Goal: Task Accomplishment & Management: Use online tool/utility

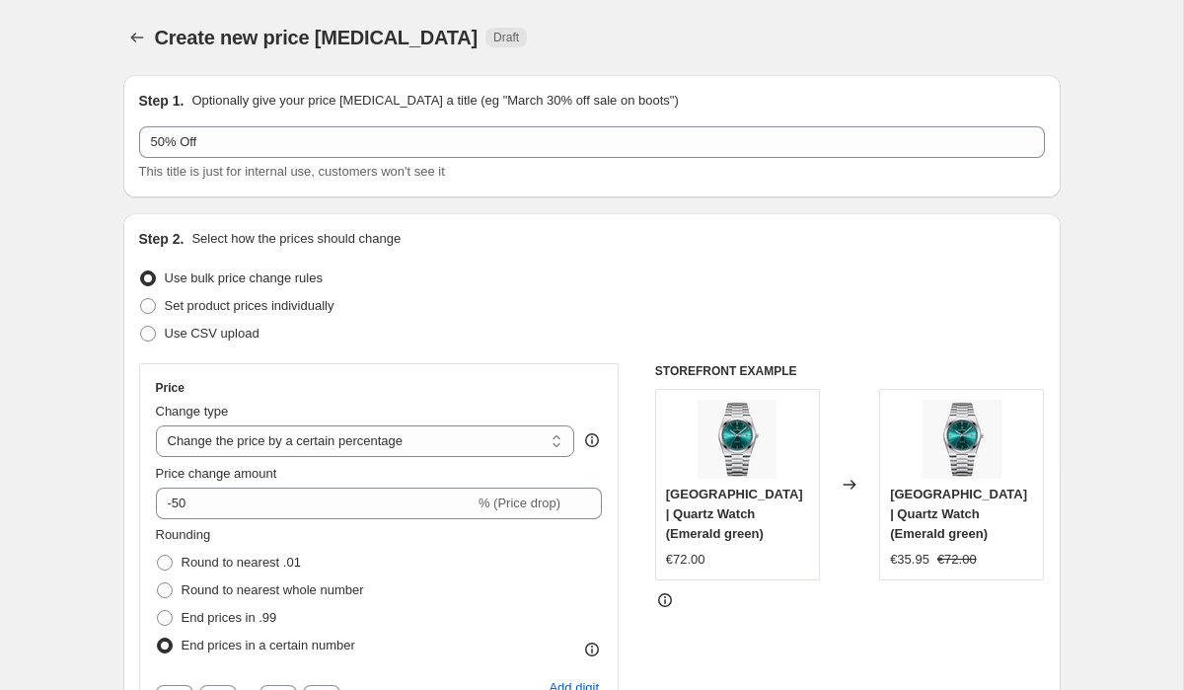
select select "percentage"
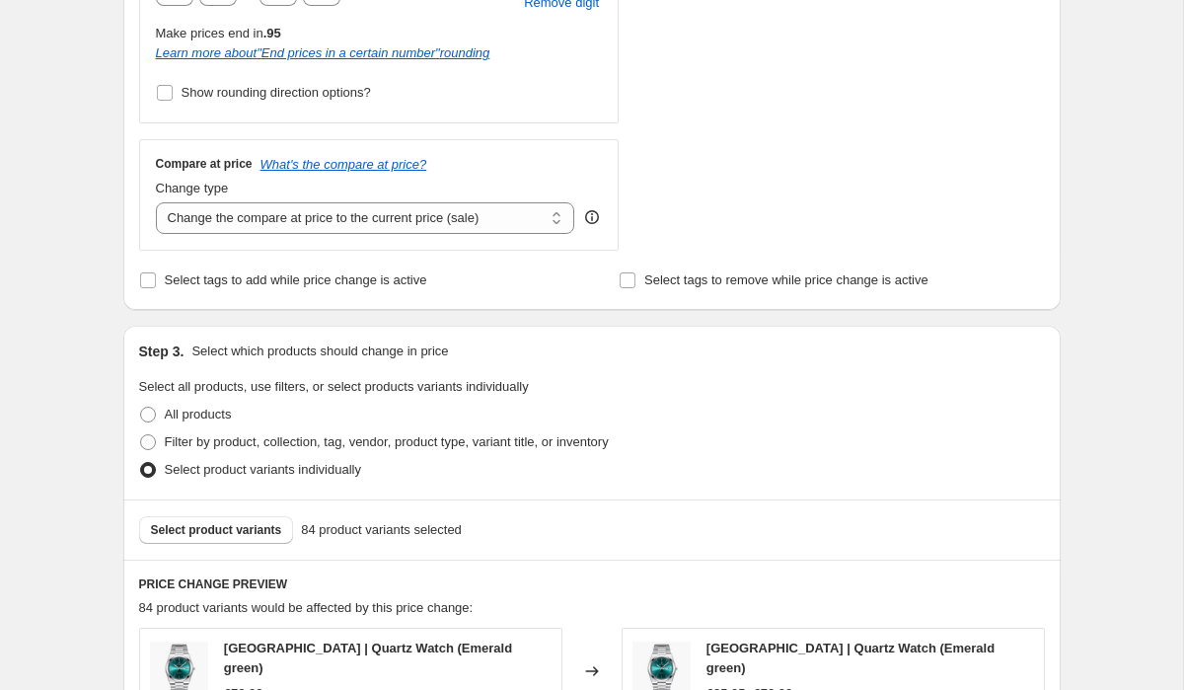
scroll to position [753, 0]
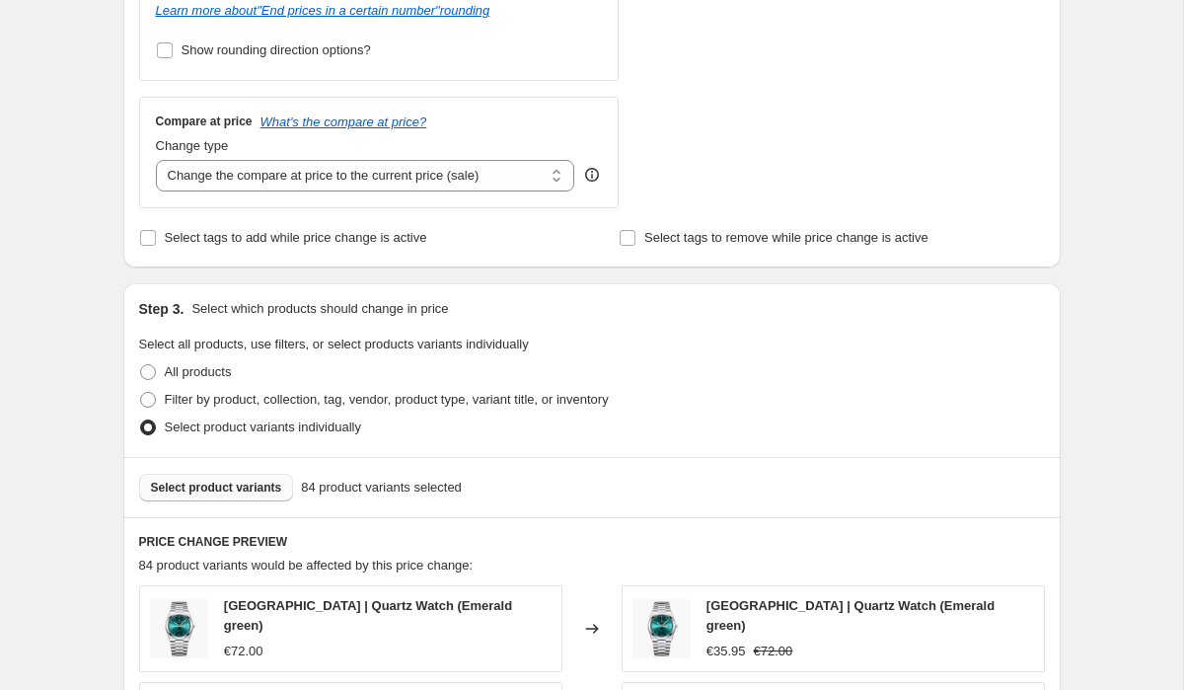
click at [274, 491] on span "Select product variants" at bounding box center [216, 487] width 131 height 16
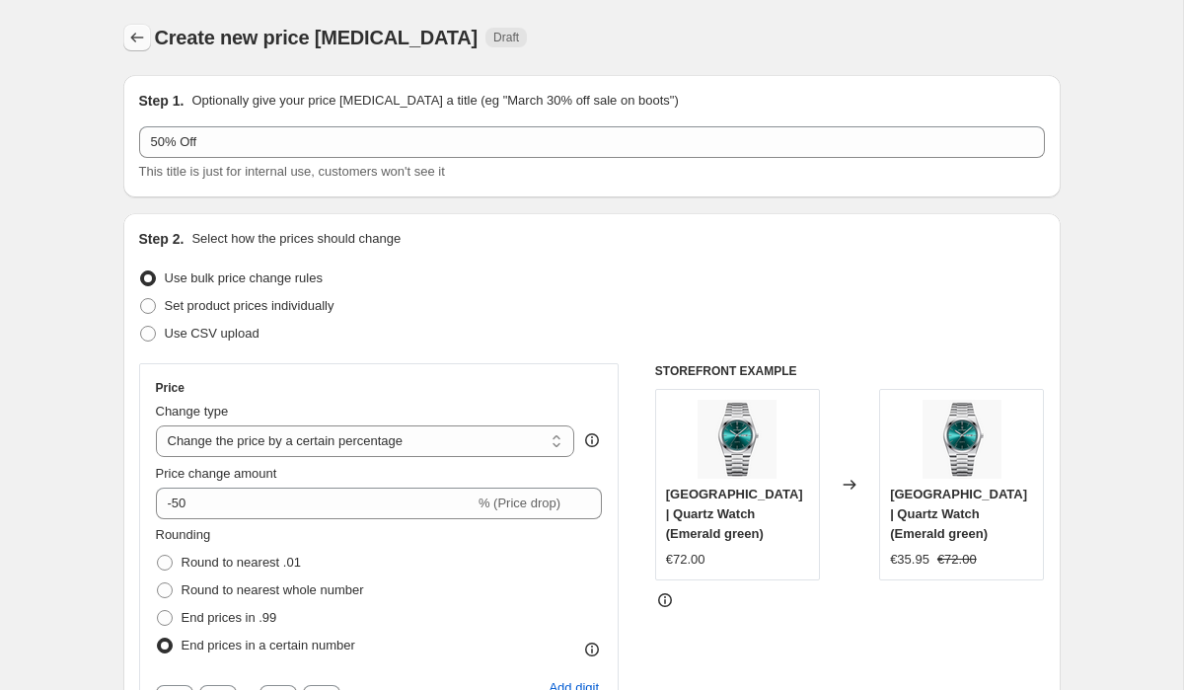
click at [134, 42] on icon "Price change jobs" at bounding box center [137, 38] width 20 height 20
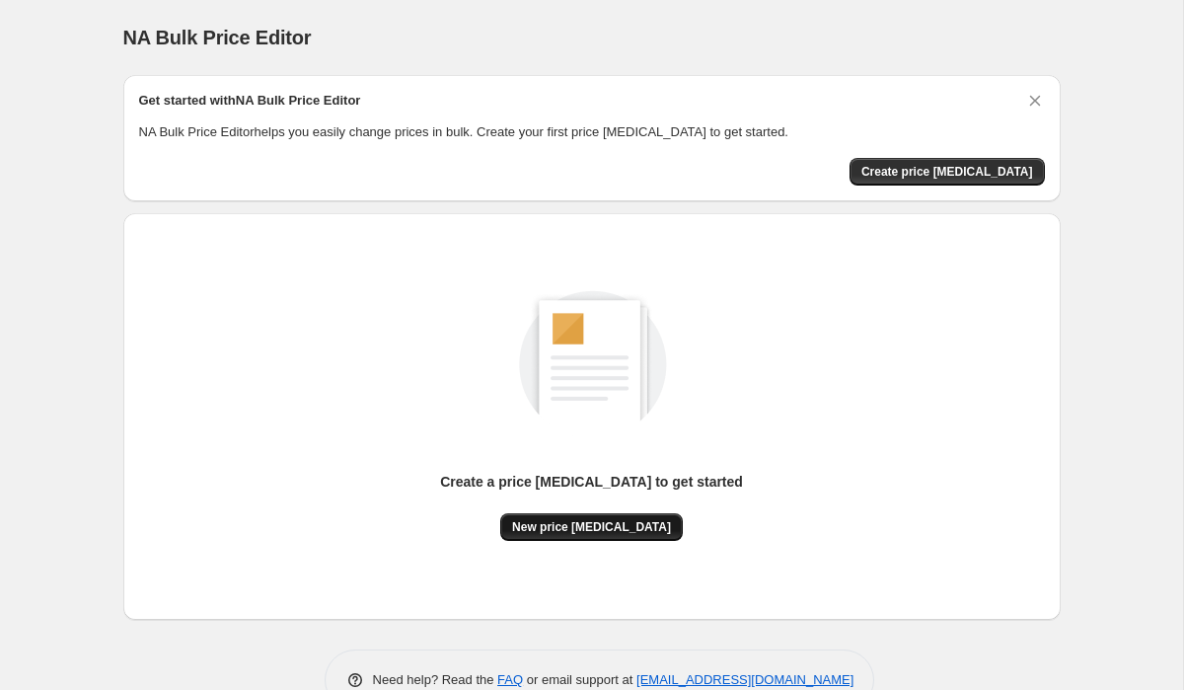
click at [575, 536] on button "New price [MEDICAL_DATA]" at bounding box center [591, 527] width 182 height 28
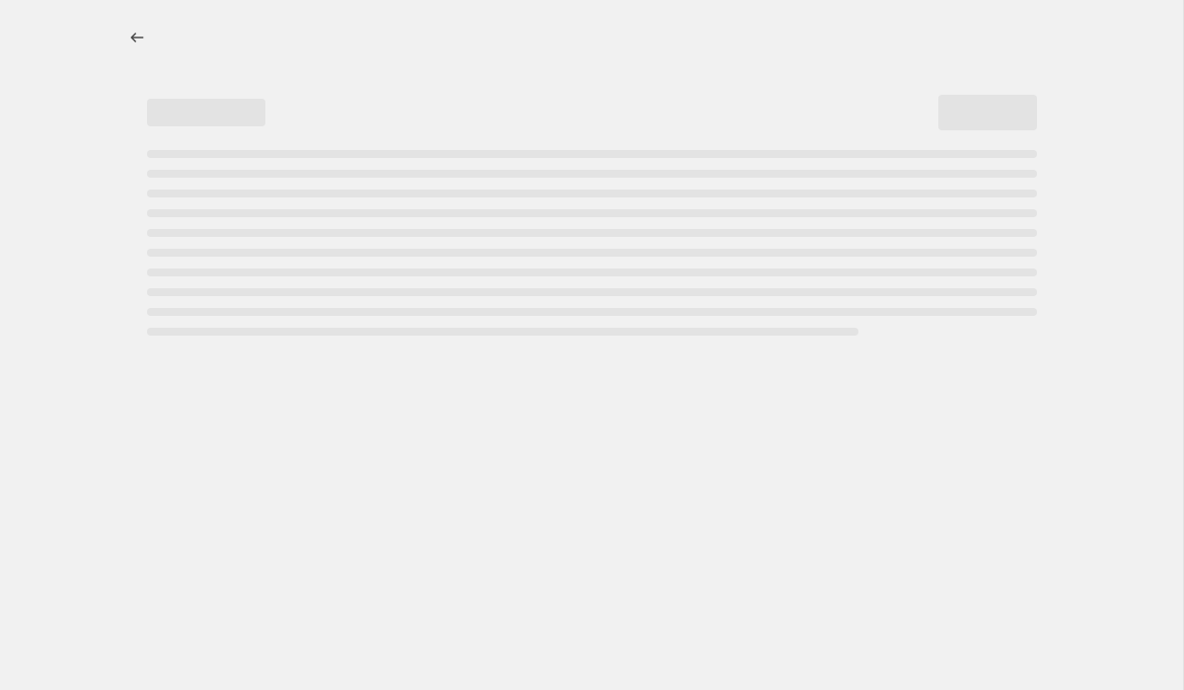
select select "percentage"
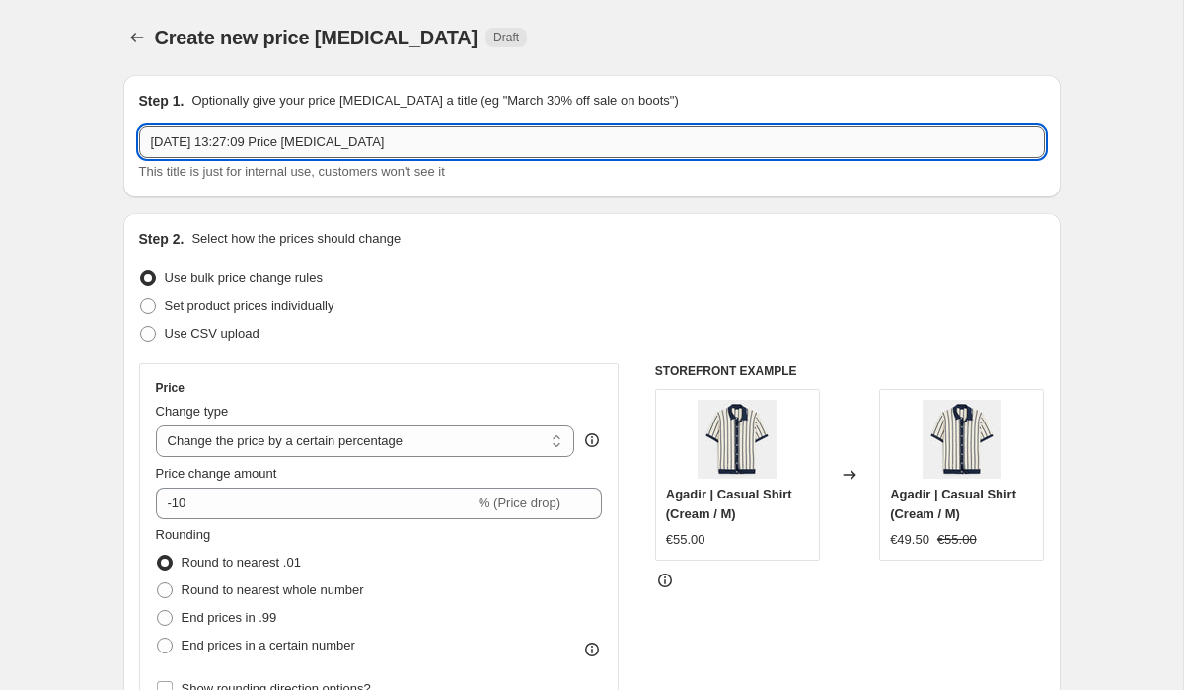
click at [433, 147] on input "[DATE] 13:27:09 Price [MEDICAL_DATA]" at bounding box center [592, 142] width 906 height 32
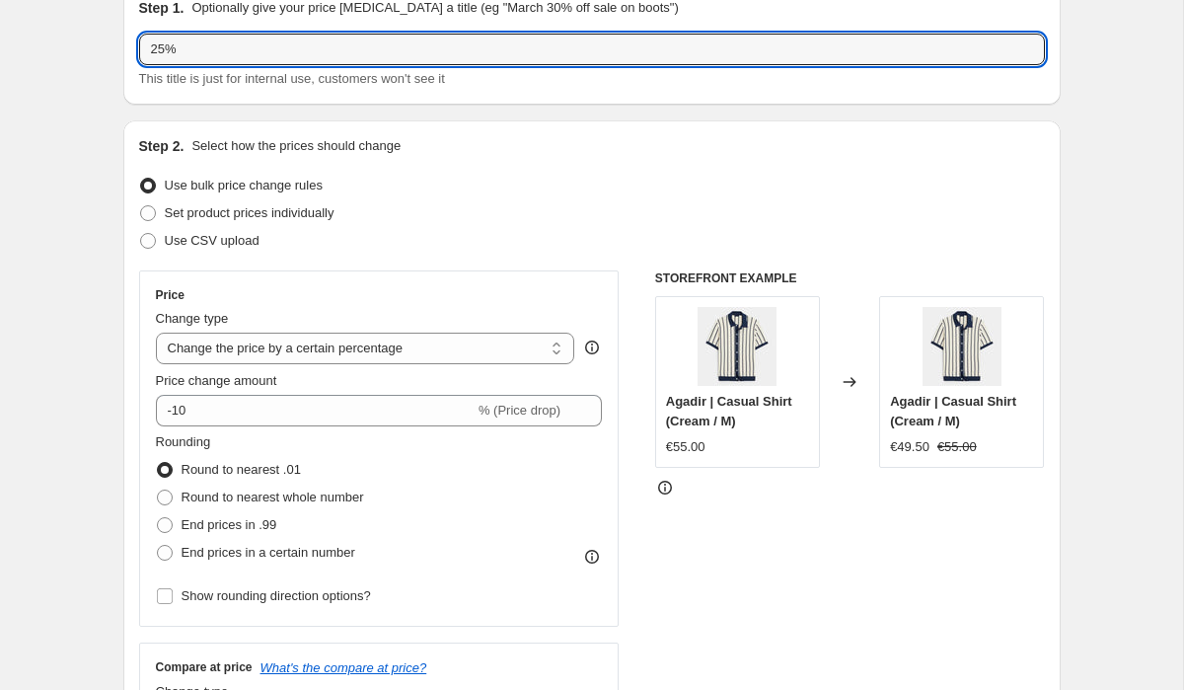
scroll to position [116, 0]
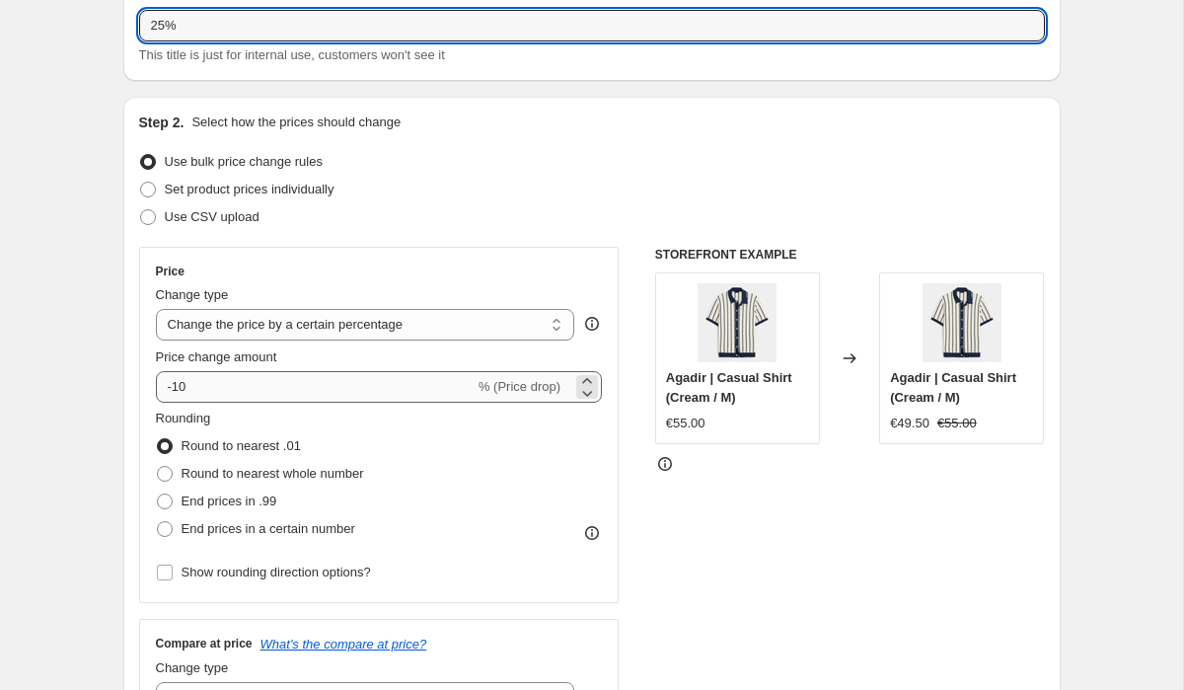
type input "25%"
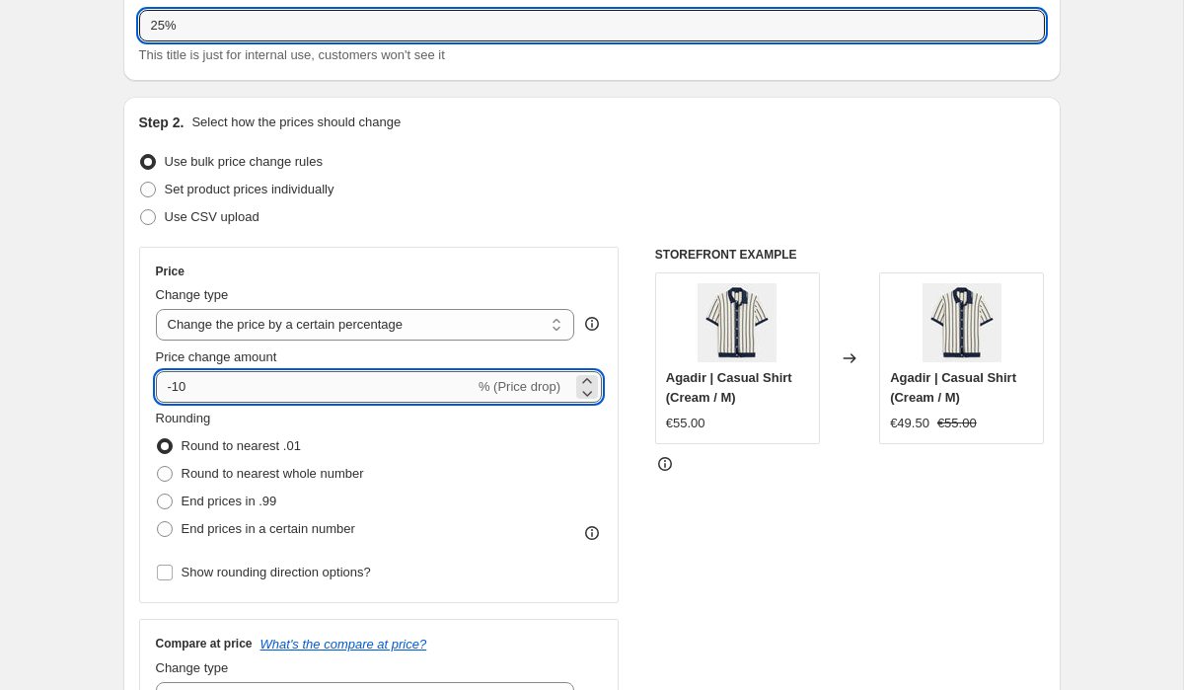
click at [276, 382] on input "-10" at bounding box center [315, 387] width 319 height 32
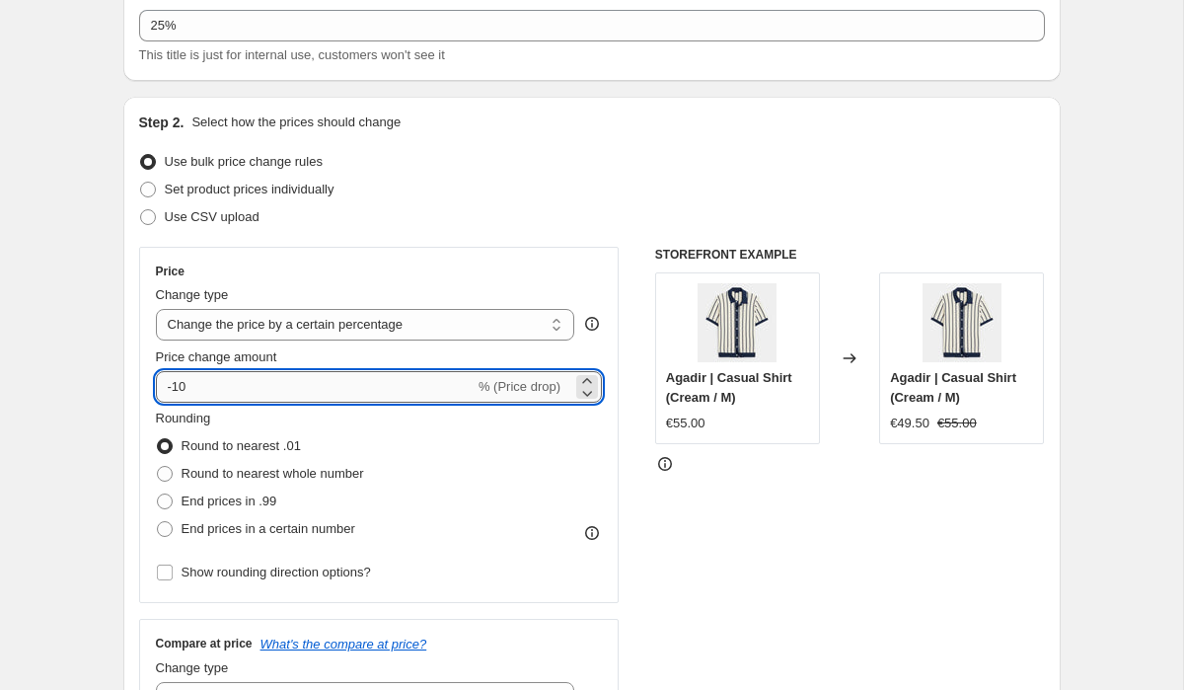
type input "-1"
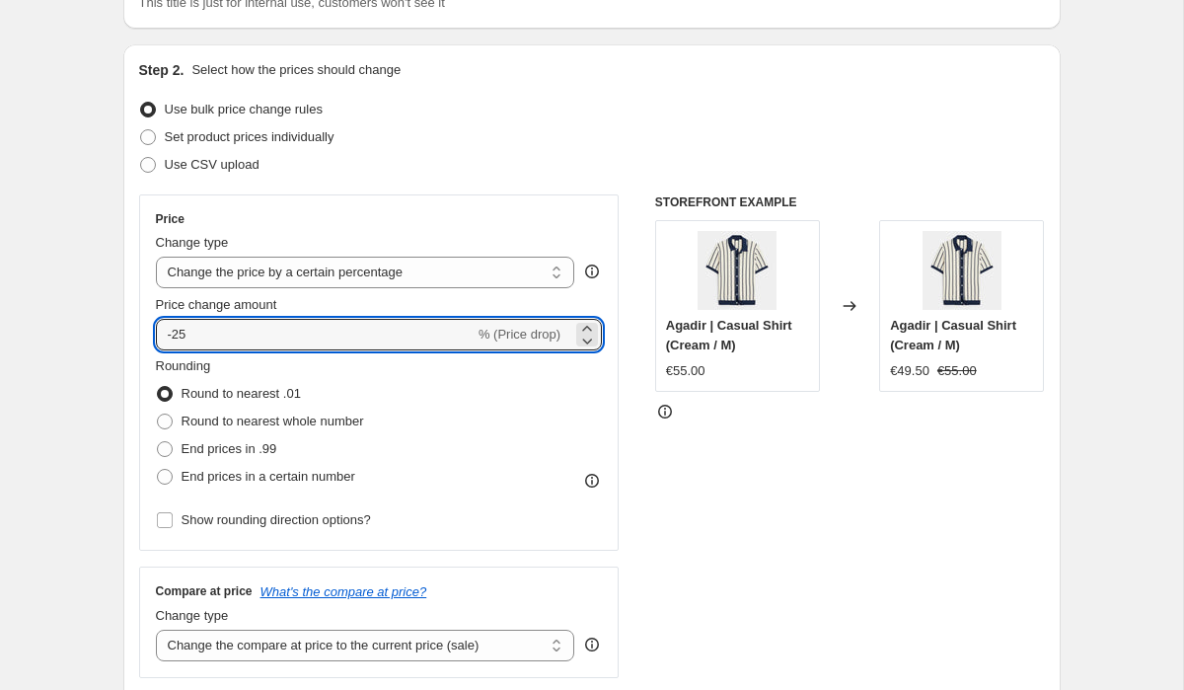
scroll to position [184, 0]
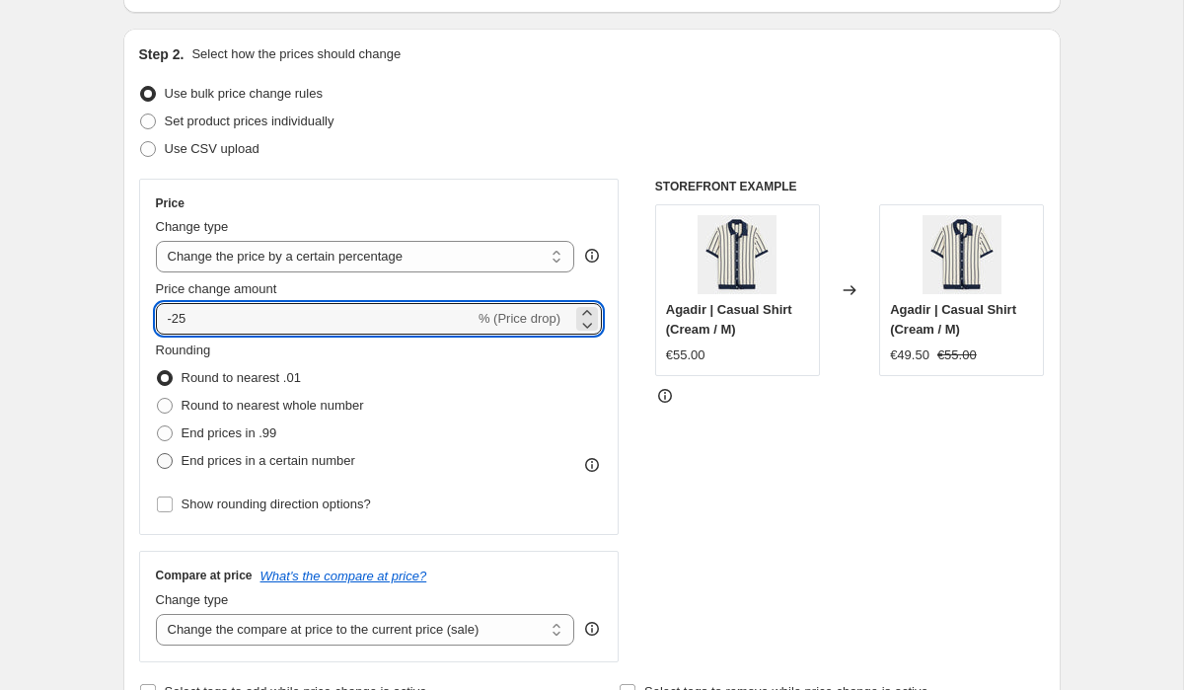
type input "-25"
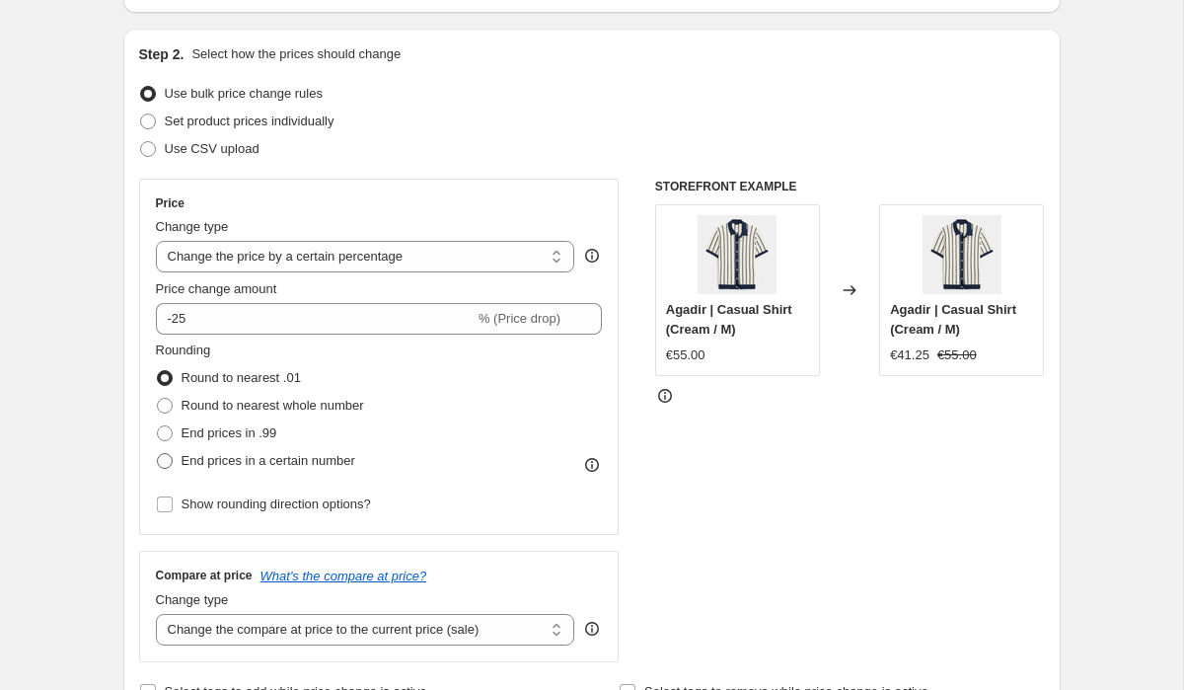
click at [317, 461] on span "End prices in a certain number" at bounding box center [269, 460] width 174 height 15
click at [158, 454] on input "End prices in a certain number" at bounding box center [157, 453] width 1 height 1
radio input "true"
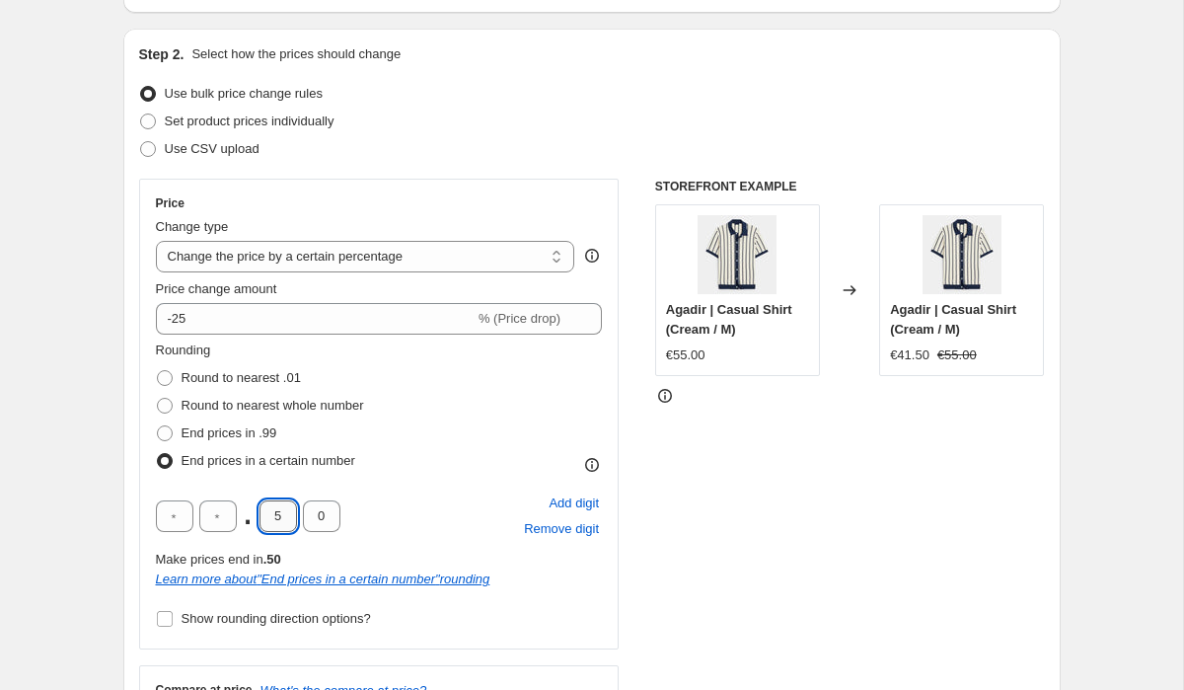
click at [285, 513] on input "5" at bounding box center [277, 516] width 37 height 32
type input "9"
type input "5"
click at [368, 546] on div ". 9 5 Add digit Remove digit Make prices end in .95 Learn more about " End pric…" at bounding box center [379, 539] width 447 height 99
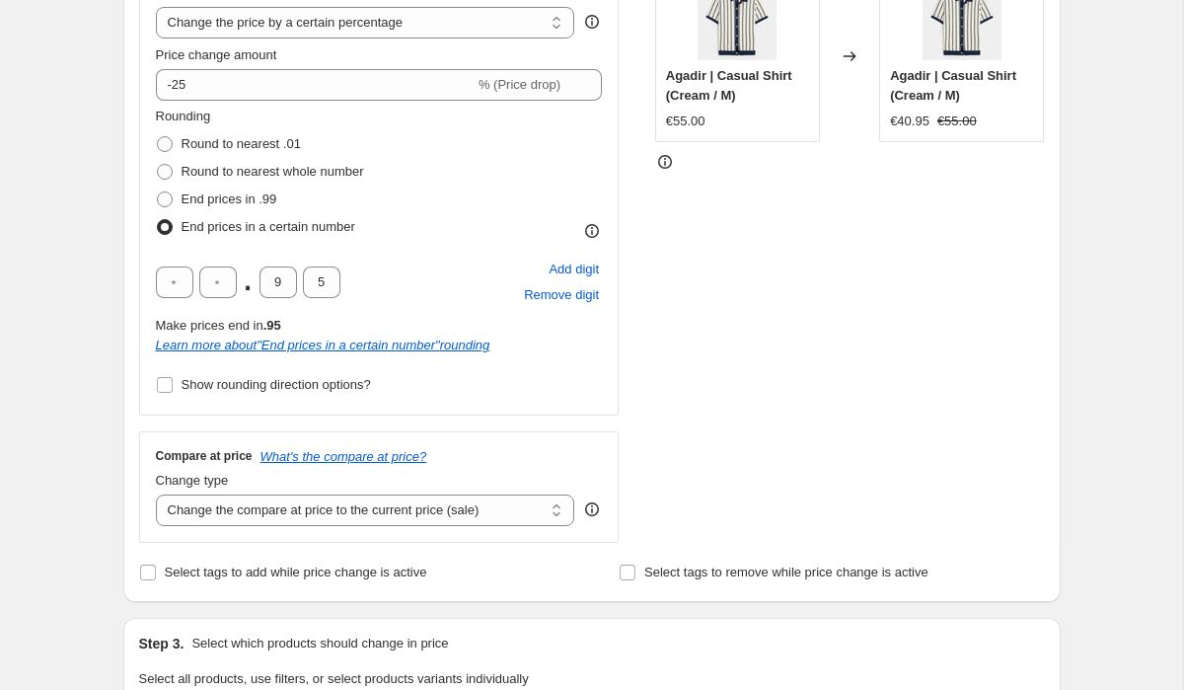
scroll to position [429, 0]
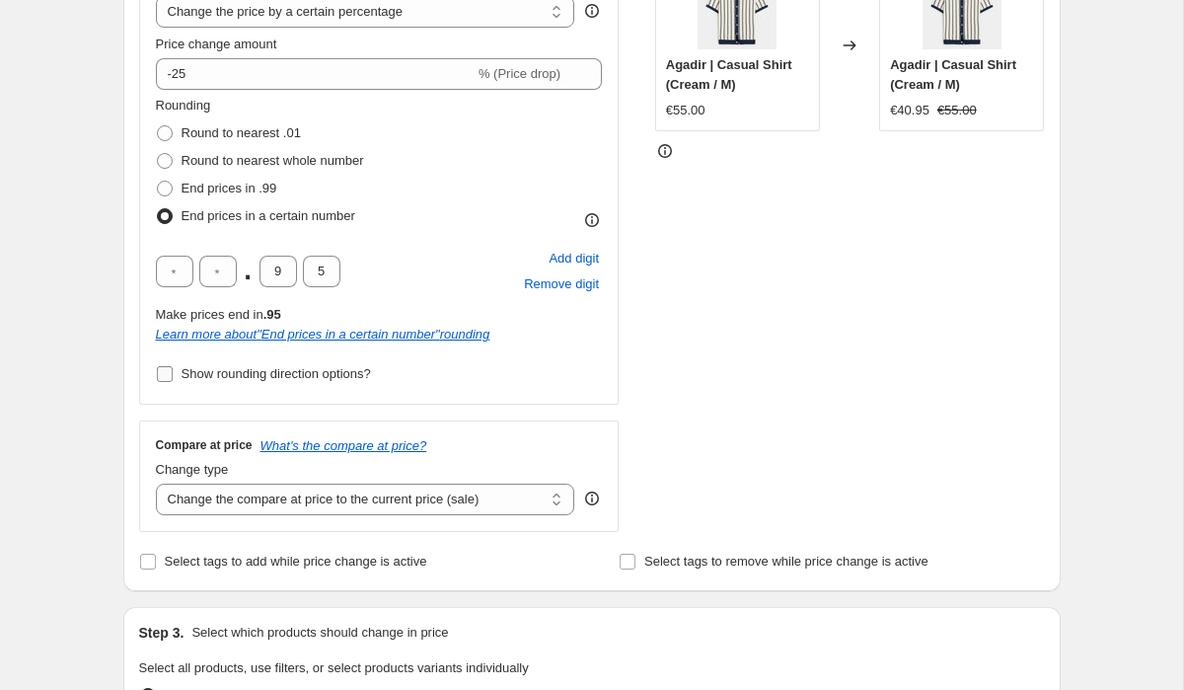
click at [255, 380] on span "Show rounding direction options?" at bounding box center [276, 373] width 189 height 15
click at [173, 380] on input "Show rounding direction options?" at bounding box center [165, 374] width 16 height 16
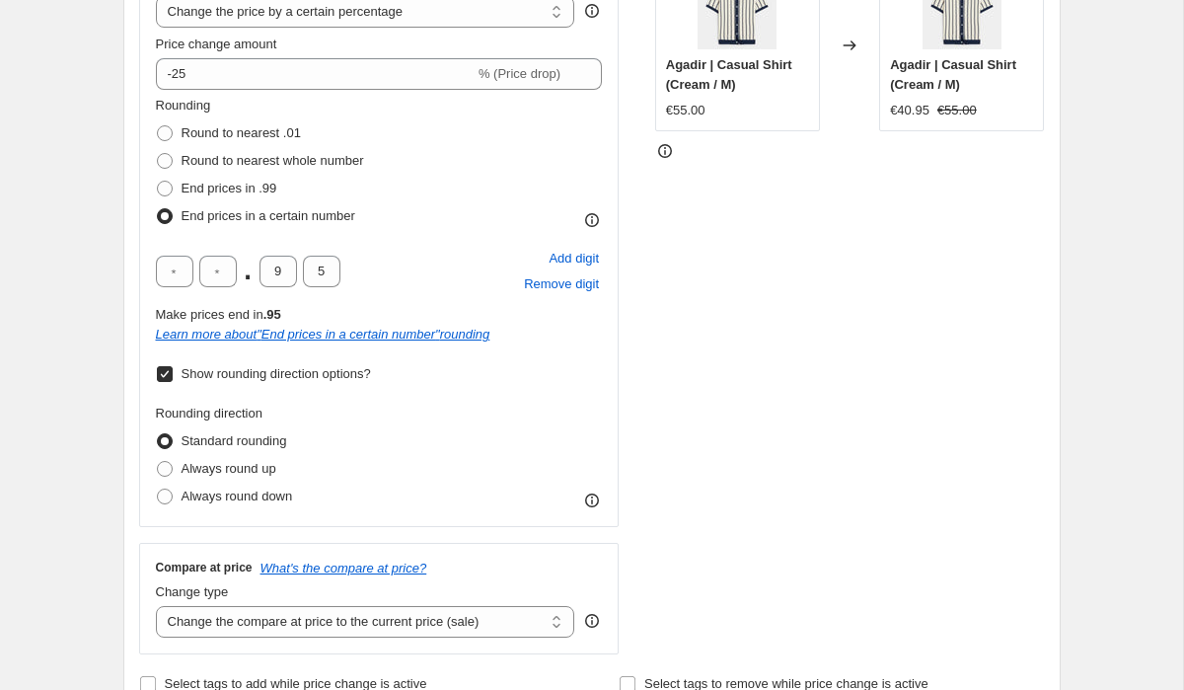
click at [255, 380] on span "Show rounding direction options?" at bounding box center [276, 373] width 189 height 15
click at [173, 380] on input "Show rounding direction options?" at bounding box center [165, 374] width 16 height 16
checkbox input "false"
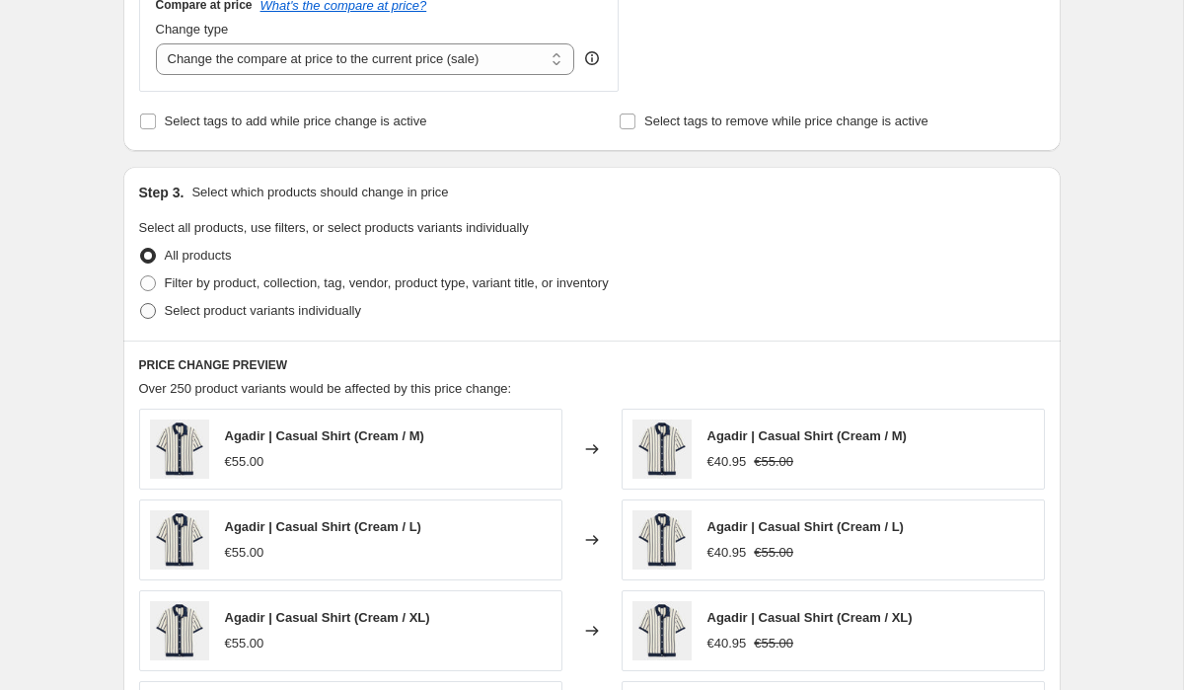
scroll to position [889, 0]
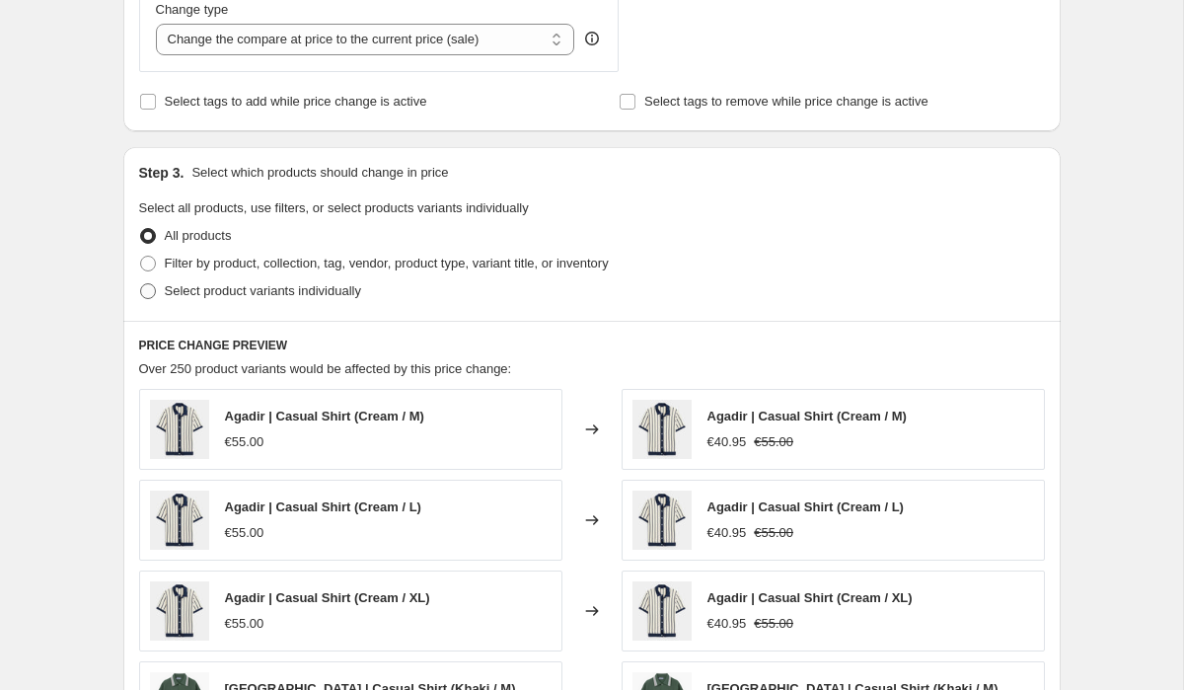
click at [243, 293] on span "Select product variants individually" at bounding box center [263, 290] width 196 height 15
click at [141, 284] on input "Select product variants individually" at bounding box center [140, 283] width 1 height 1
radio input "true"
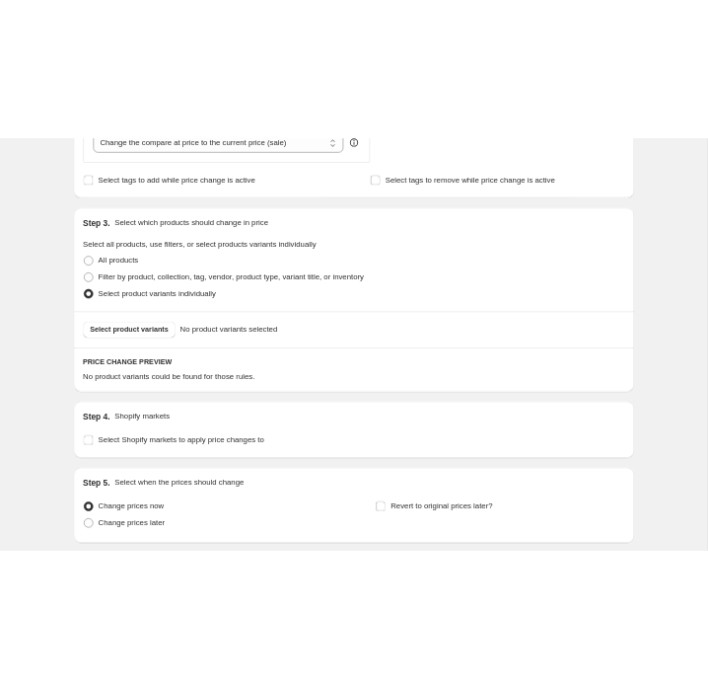
scroll to position [926, 0]
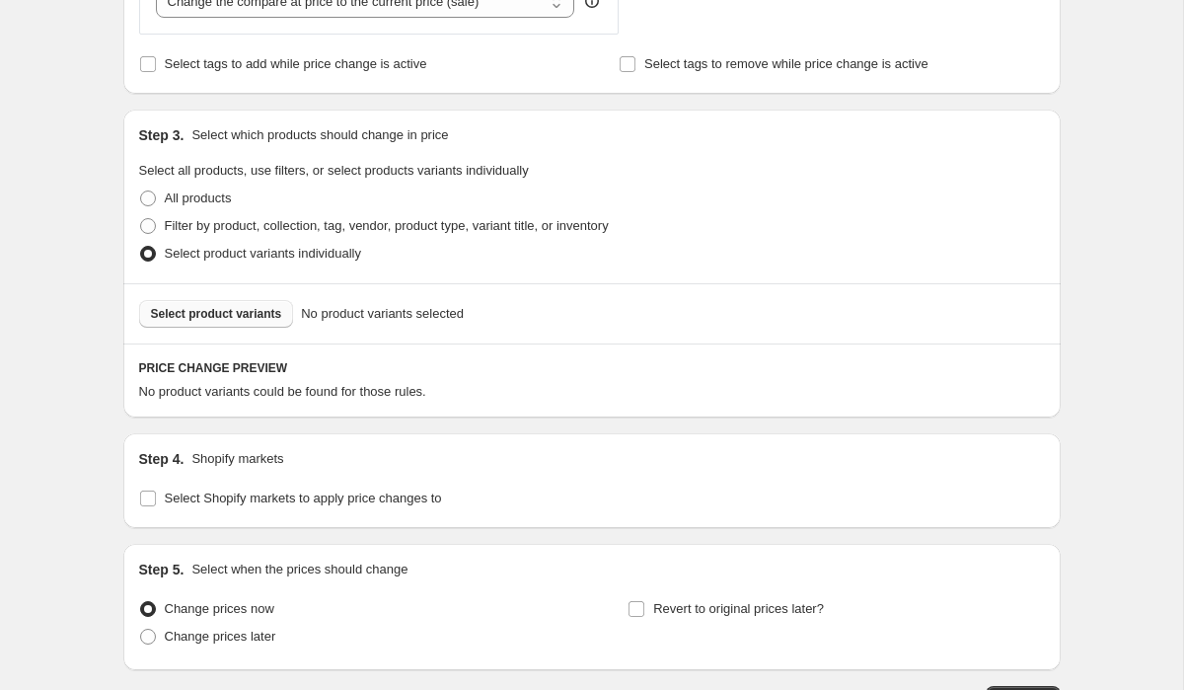
click at [247, 323] on button "Select product variants" at bounding box center [216, 314] width 155 height 28
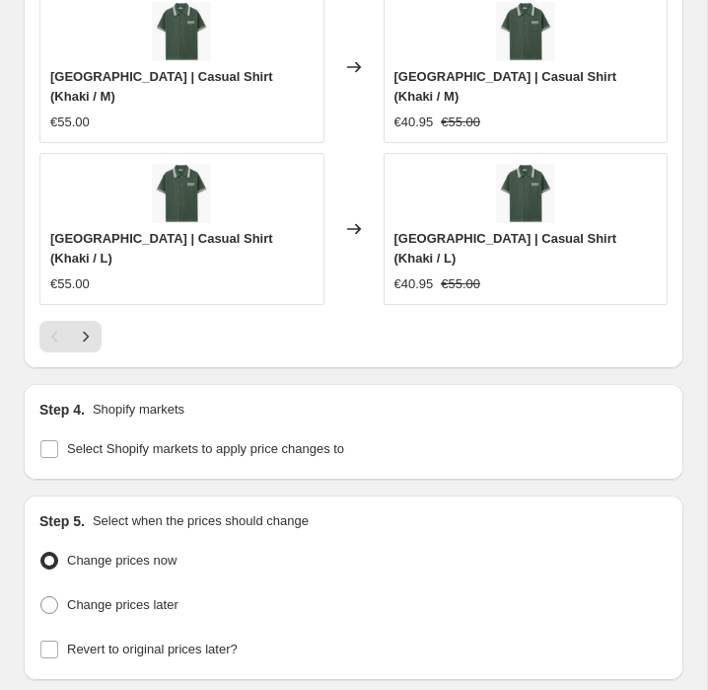
scroll to position [2276, 0]
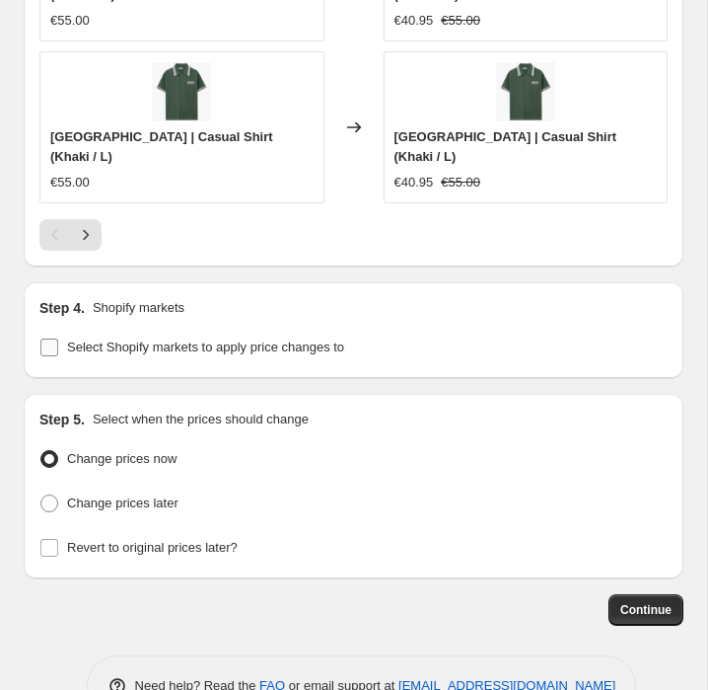
click at [136, 339] on span "Select Shopify markets to apply price changes to" at bounding box center [205, 346] width 277 height 15
click at [58, 338] on input "Select Shopify markets to apply price changes to" at bounding box center [49, 347] width 18 height 18
checkbox input "true"
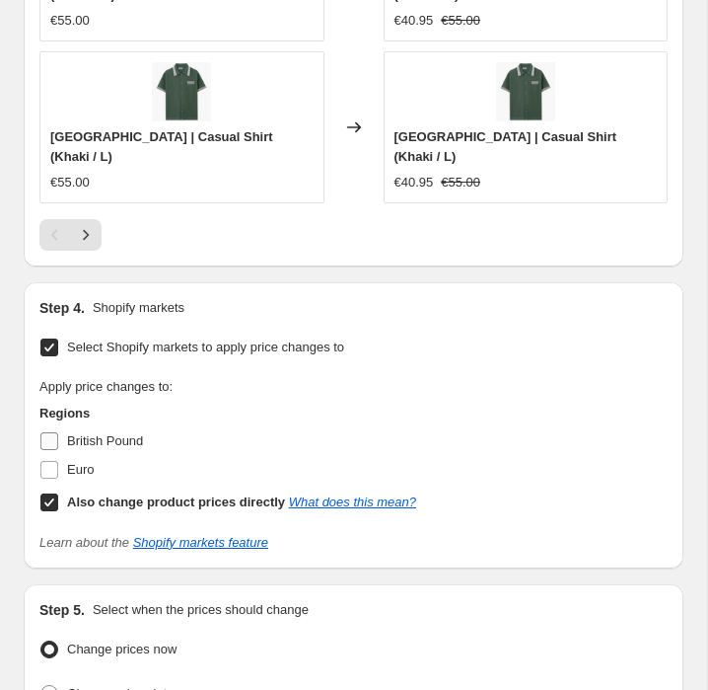
click at [86, 433] on span "British Pound" at bounding box center [105, 440] width 76 height 15
click at [58, 432] on input "British Pound" at bounding box center [49, 441] width 18 height 18
checkbox input "true"
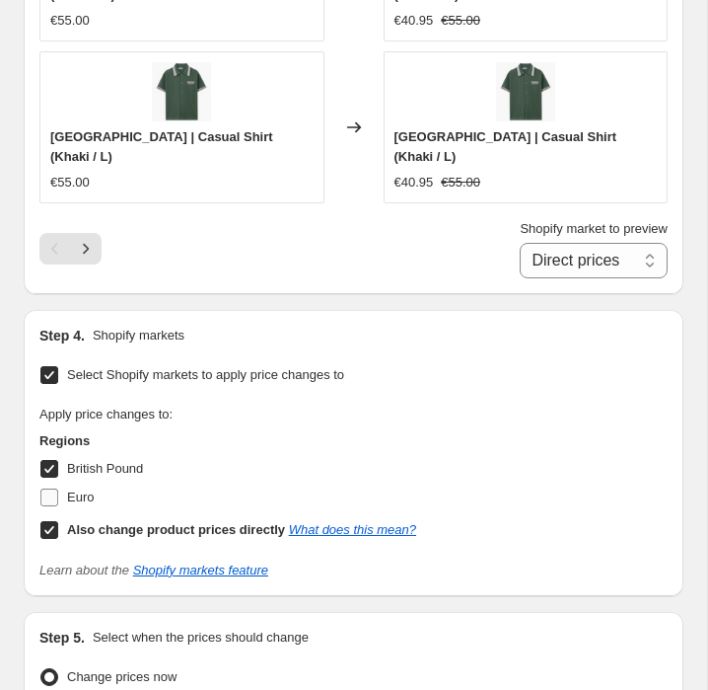
click at [81, 489] on span "Euro" at bounding box center [80, 496] width 27 height 15
click at [58, 488] on input "Euro" at bounding box center [49, 497] width 18 height 18
checkbox input "true"
click at [96, 522] on b "Also change product prices directly" at bounding box center [176, 529] width 218 height 15
click at [58, 521] on input "Also change product prices directly What does this mean?" at bounding box center [49, 530] width 18 height 18
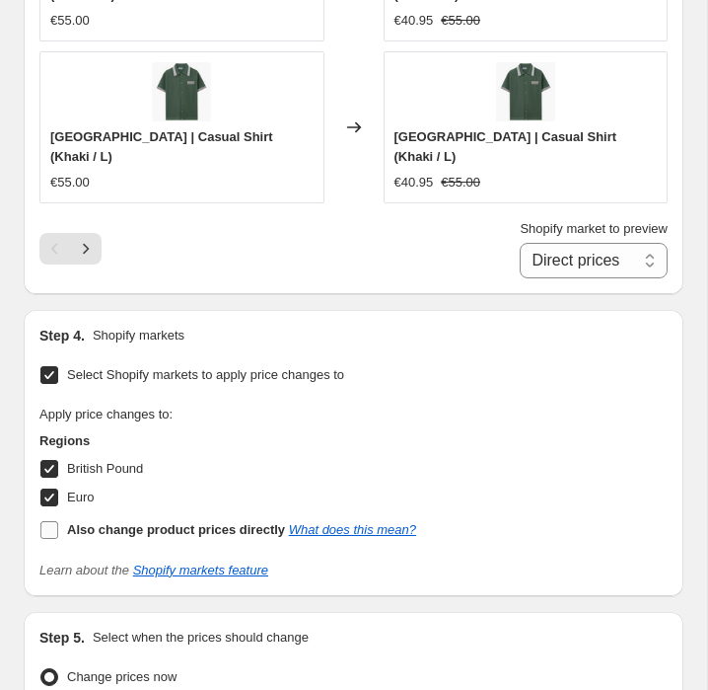
checkbox input "false"
select select "102193725785"
click at [56, 488] on input "Euro" at bounding box center [49, 497] width 18 height 18
checkbox input "false"
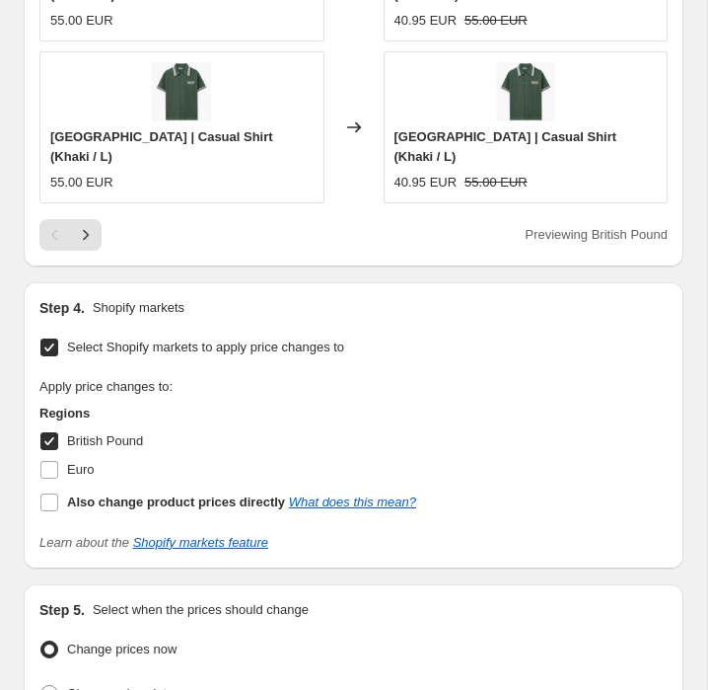
click at [46, 432] on input "British Pound" at bounding box center [49, 441] width 18 height 18
checkbox input "false"
click at [52, 493] on input "Also change product prices directly What does this mean?" at bounding box center [49, 502] width 18 height 18
checkbox input "true"
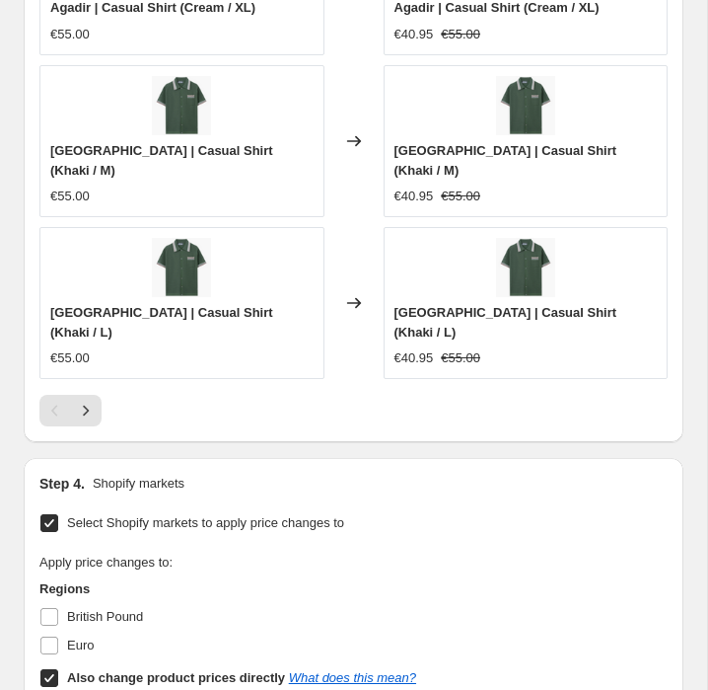
scroll to position [2101, 0]
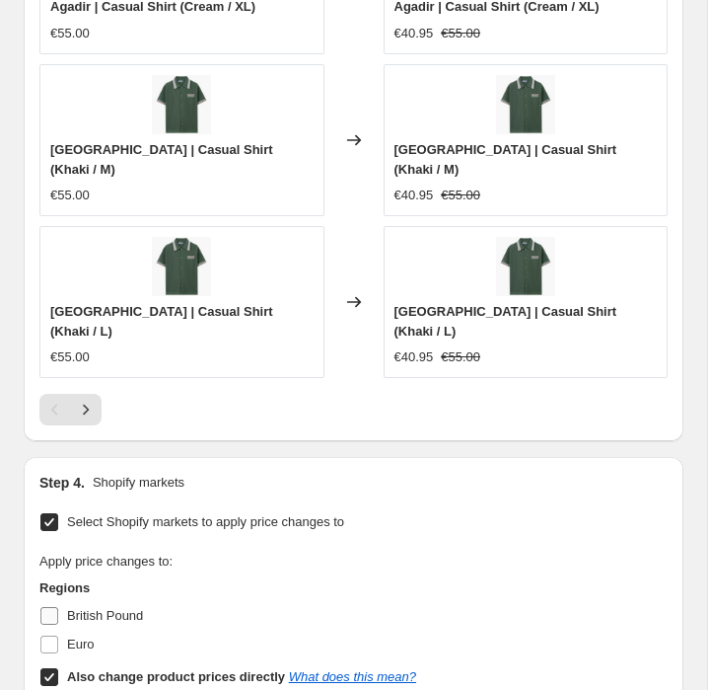
click at [119, 608] on span "British Pound" at bounding box center [105, 615] width 76 height 15
click at [58, 607] on input "British Pound" at bounding box center [49, 616] width 18 height 18
checkbox input "true"
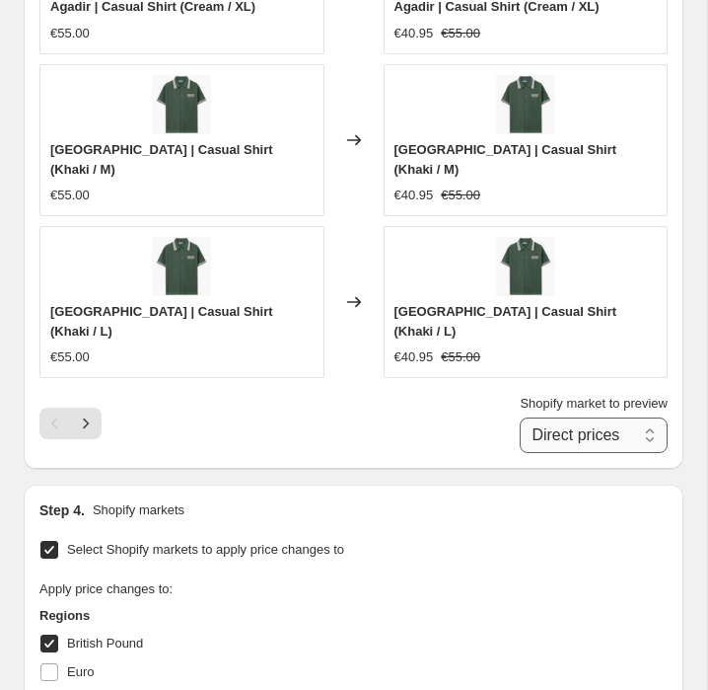
click at [570, 417] on select "Direct prices British Pound" at bounding box center [594, 435] width 148 height 36
select select "102193725785"
click at [520, 417] on select "Direct prices British Pound" at bounding box center [594, 435] width 148 height 36
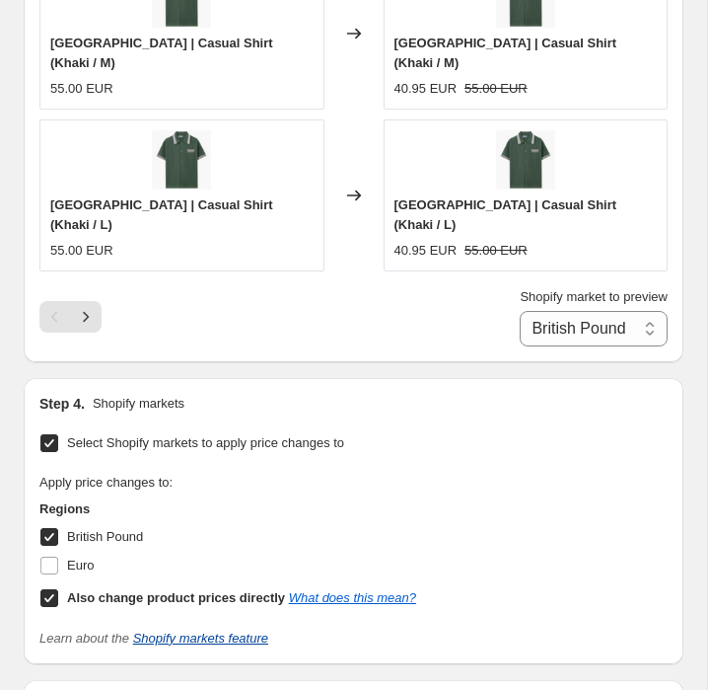
scroll to position [2217, 0]
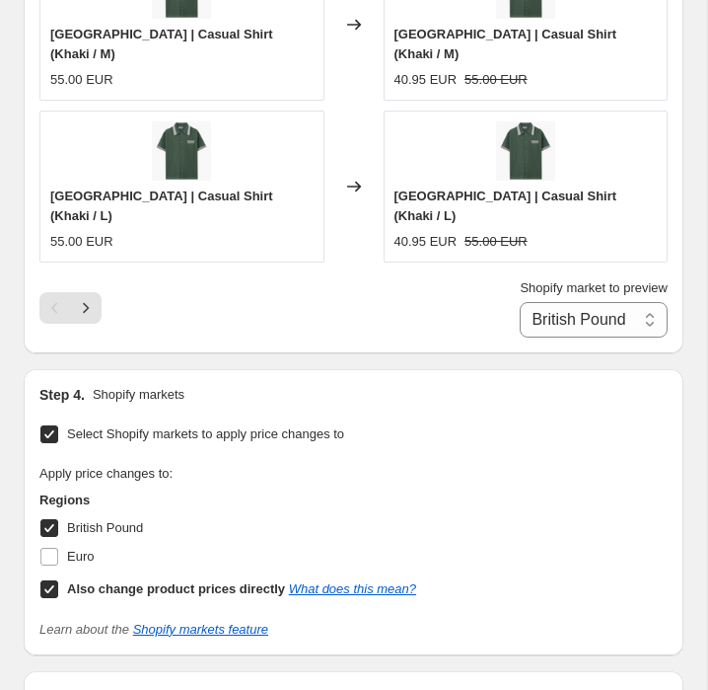
click at [130, 581] on b "Also change product prices directly" at bounding box center [176, 588] width 218 height 15
click at [58, 580] on input "Also change product prices directly What does this mean?" at bounding box center [49, 589] width 18 height 18
checkbox input "false"
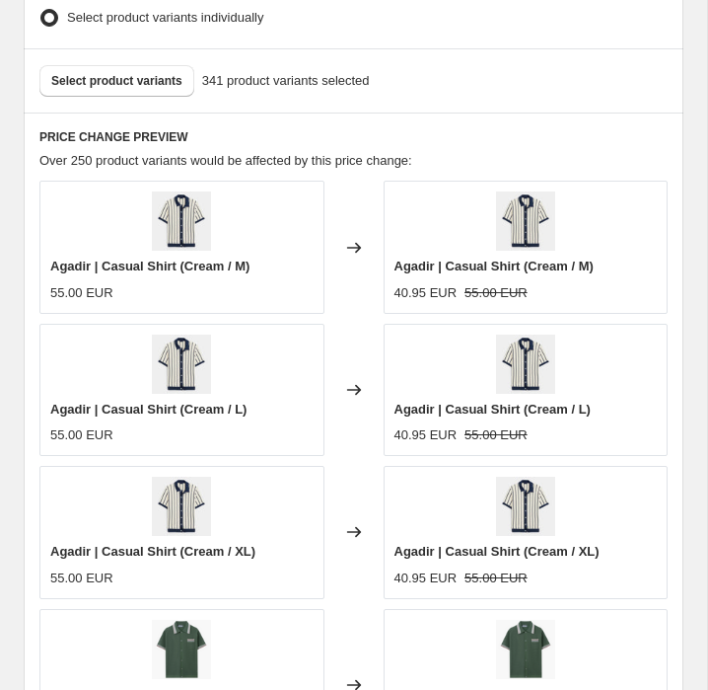
scroll to position [1511, 0]
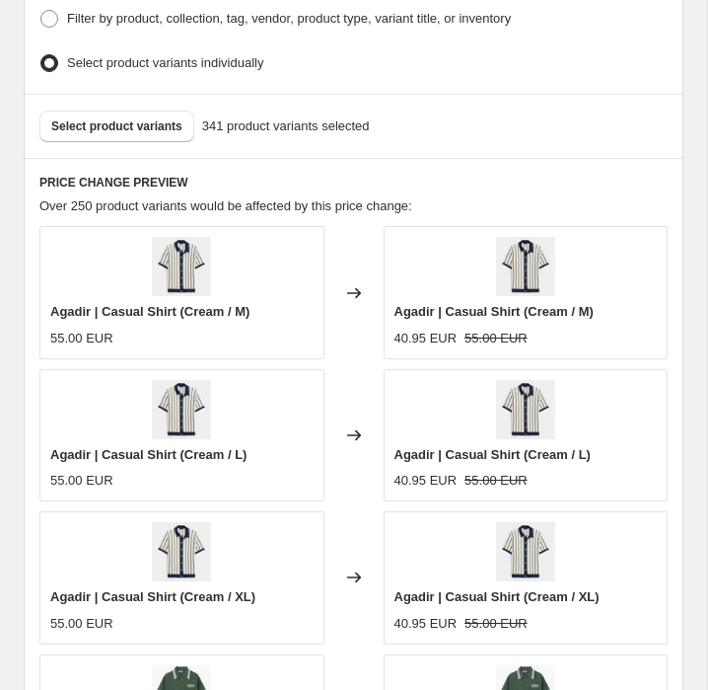
click at [476, 328] on strike "55.00 EUR" at bounding box center [496, 338] width 63 height 20
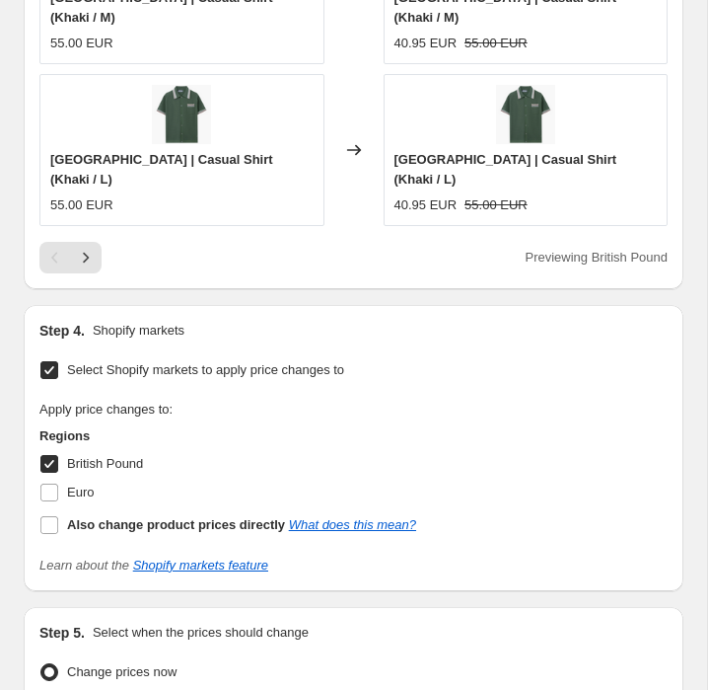
scroll to position [2255, 0]
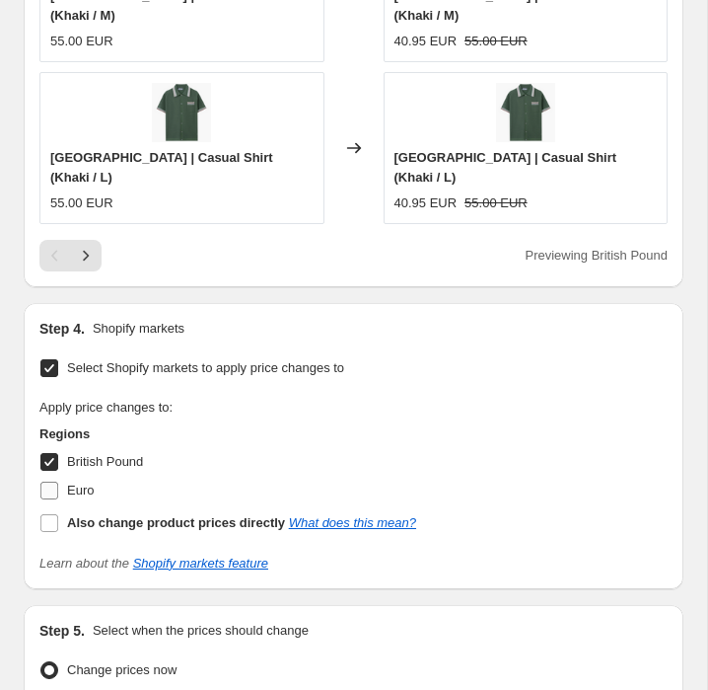
click at [86, 482] on span "Euro" at bounding box center [80, 489] width 27 height 15
click at [58, 481] on input "Euro" at bounding box center [49, 490] width 18 height 18
checkbox input "true"
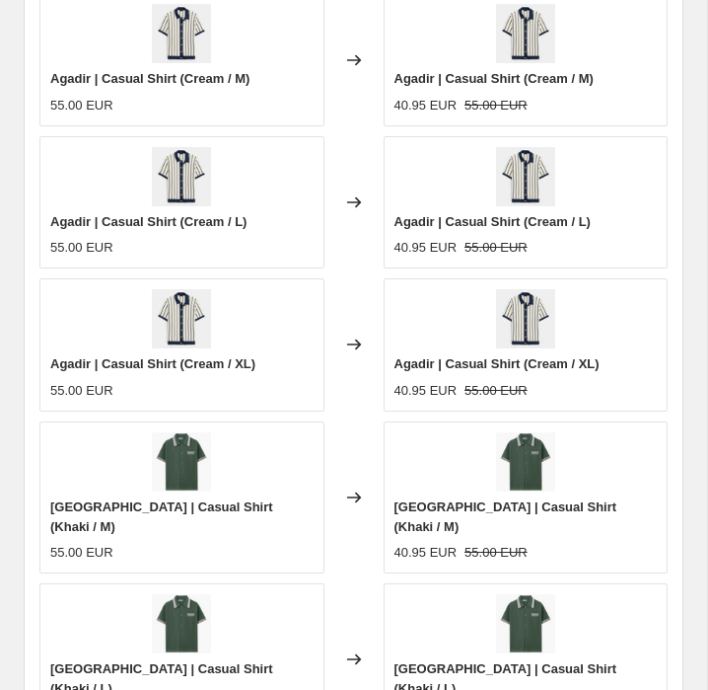
scroll to position [2492, 0]
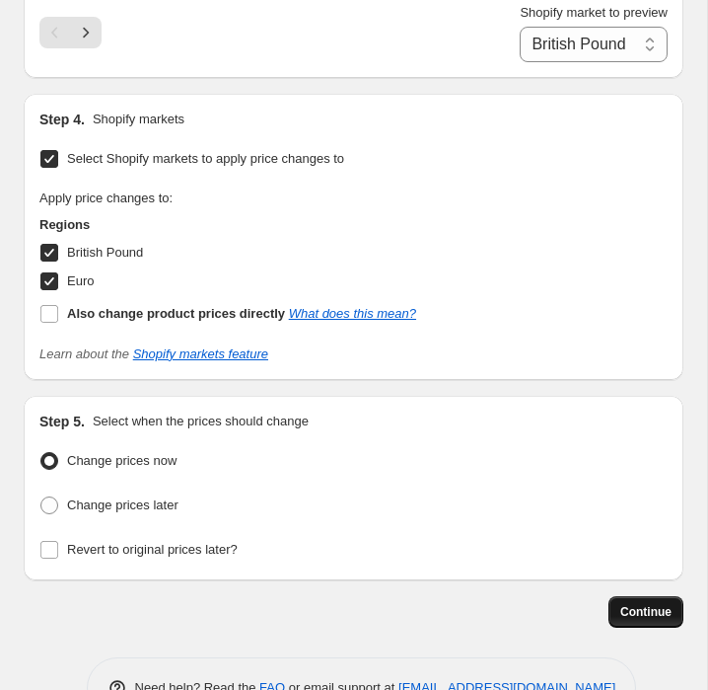
click at [654, 604] on span "Continue" at bounding box center [645, 612] width 51 height 16
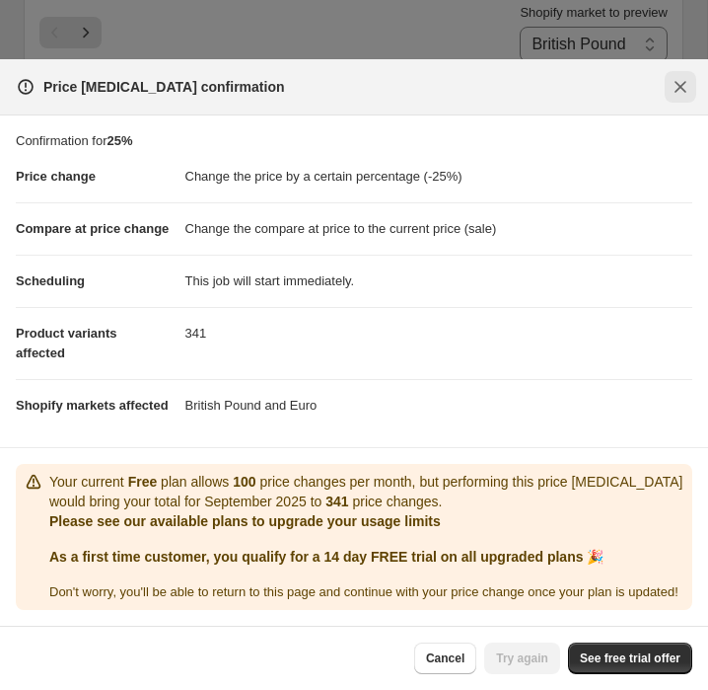
click at [678, 77] on icon "Close" at bounding box center [681, 87] width 20 height 20
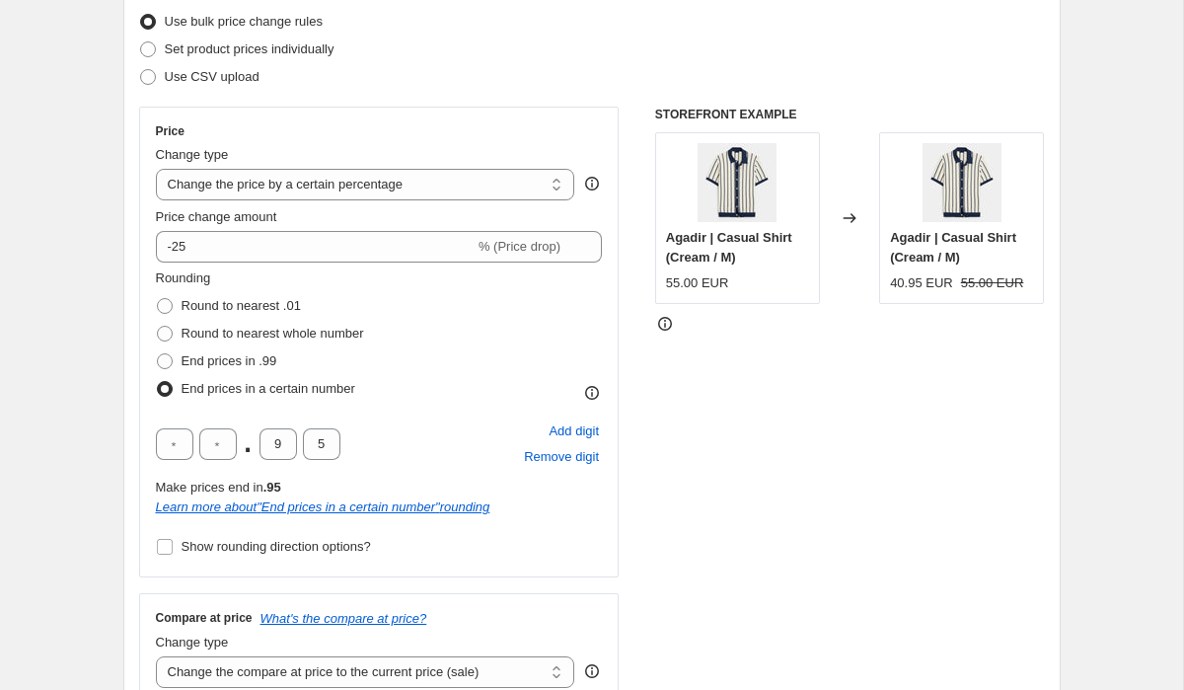
scroll to position [0, 0]
